Goal: Check status: Check status

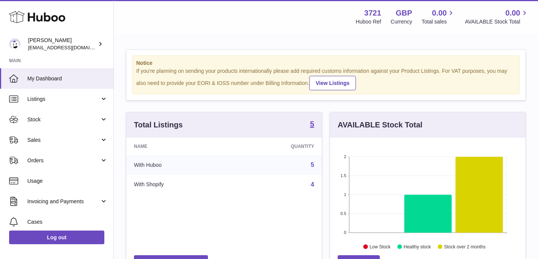
scroll to position [118, 195]
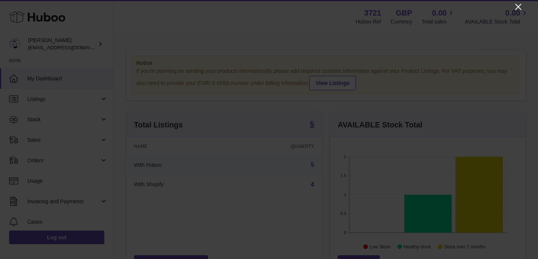
click at [517, 7] on icon "Close" at bounding box center [518, 6] width 9 height 9
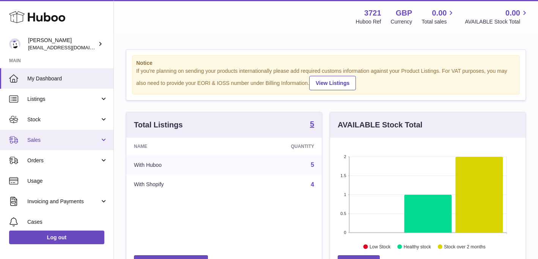
click at [71, 140] on span "Sales" at bounding box center [63, 140] width 72 height 7
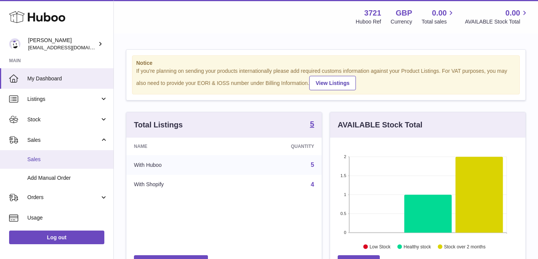
click at [53, 164] on link "Sales" at bounding box center [56, 159] width 113 height 19
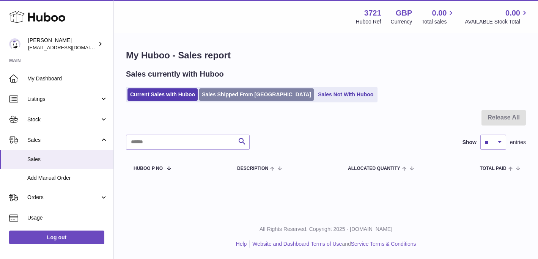
click at [225, 94] on link "Sales Shipped From [GEOGRAPHIC_DATA]" at bounding box center [256, 94] width 115 height 13
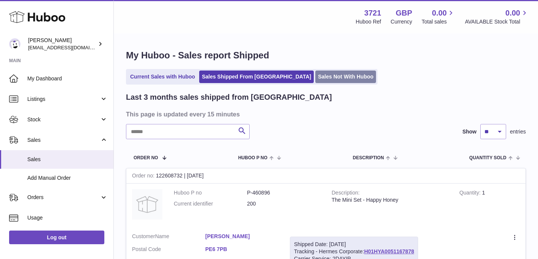
click at [315, 75] on link "Sales Not With Huboo" at bounding box center [345, 77] width 61 height 13
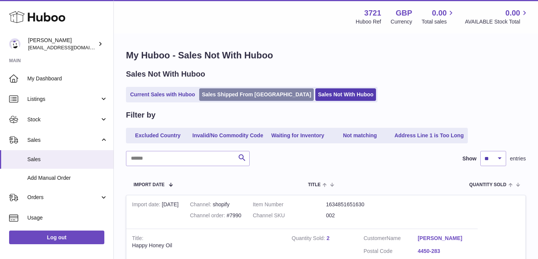
click at [220, 97] on link "Sales Shipped From [GEOGRAPHIC_DATA]" at bounding box center [256, 94] width 115 height 13
